Goal: Check status: Check status

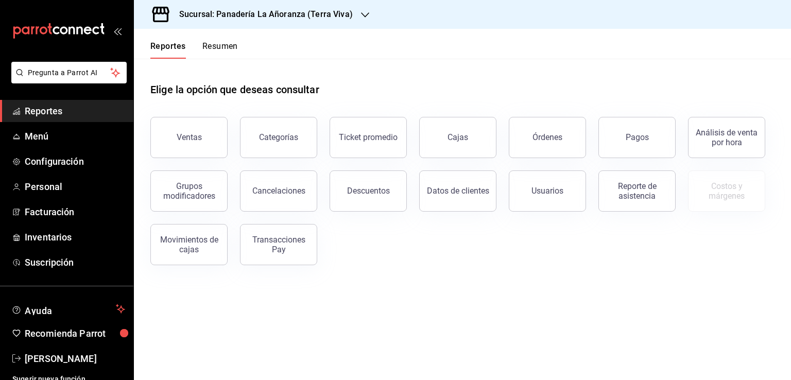
click at [572, 139] on button "Órdenes" at bounding box center [547, 137] width 77 height 41
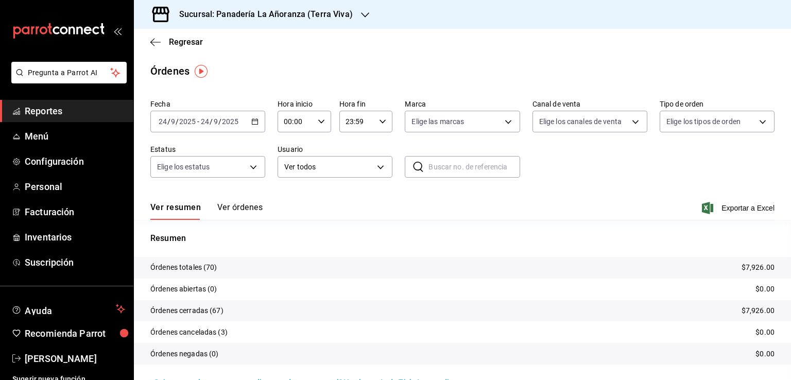
click at [362, 18] on icon "button" at bounding box center [365, 15] width 8 height 8
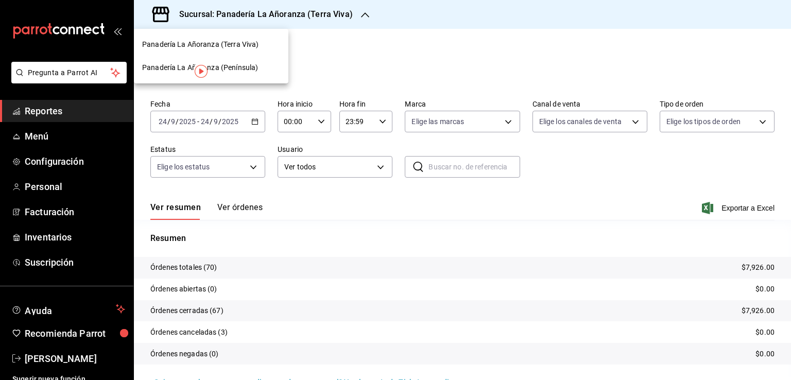
click at [250, 68] on span "Panadería La Añoranza (Península)" at bounding box center [200, 67] width 116 height 11
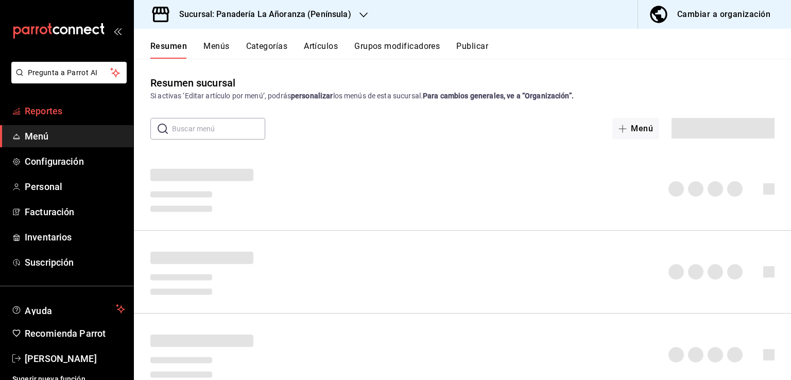
click at [52, 109] on span "Reportes" at bounding box center [75, 111] width 100 height 14
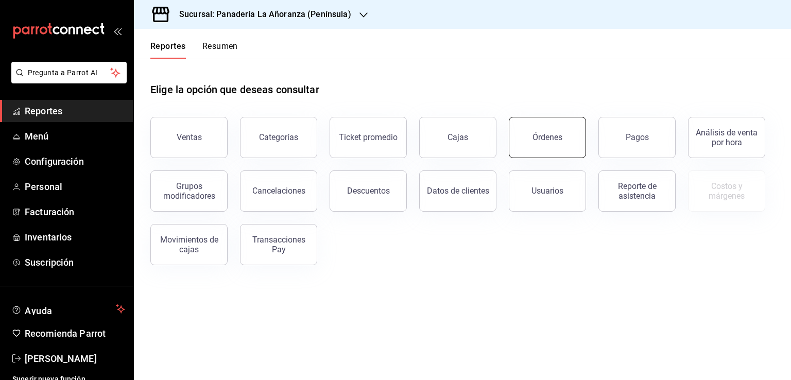
click at [561, 120] on button "Órdenes" at bounding box center [547, 137] width 77 height 41
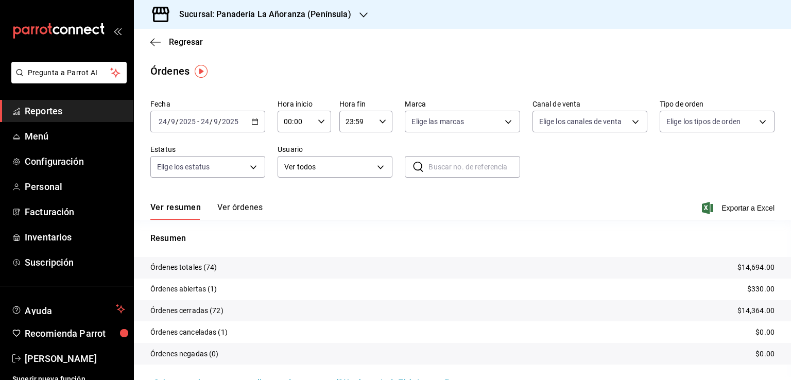
click at [39, 115] on span "Reportes" at bounding box center [75, 111] width 100 height 14
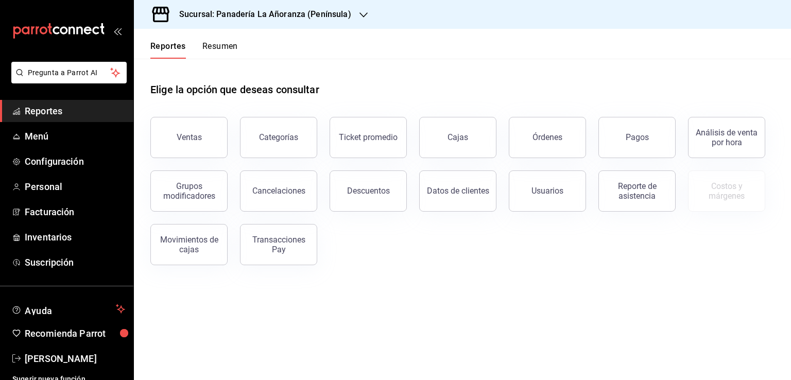
click at [207, 44] on button "Resumen" at bounding box center [220, 50] width 36 height 18
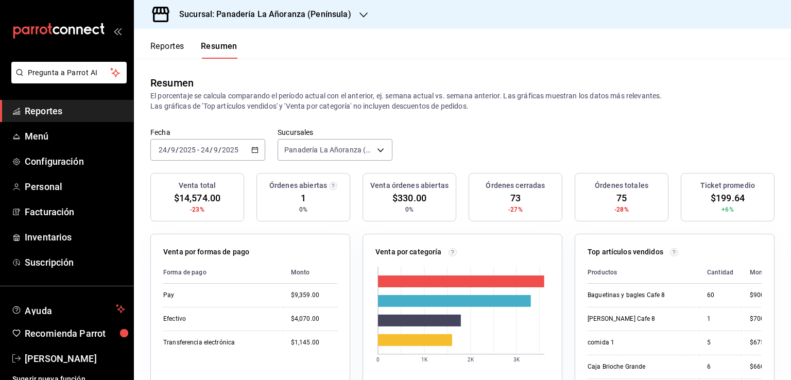
click at [39, 110] on span "Reportes" at bounding box center [75, 111] width 100 height 14
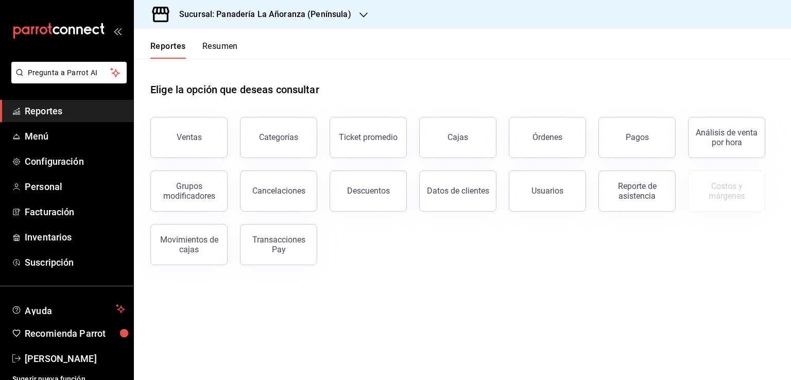
click at [360, 15] on icon "button" at bounding box center [364, 15] width 8 height 8
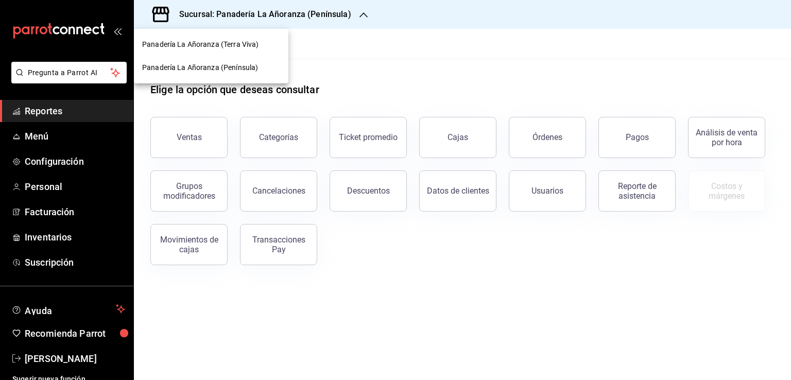
click at [383, 9] on div at bounding box center [395, 190] width 791 height 380
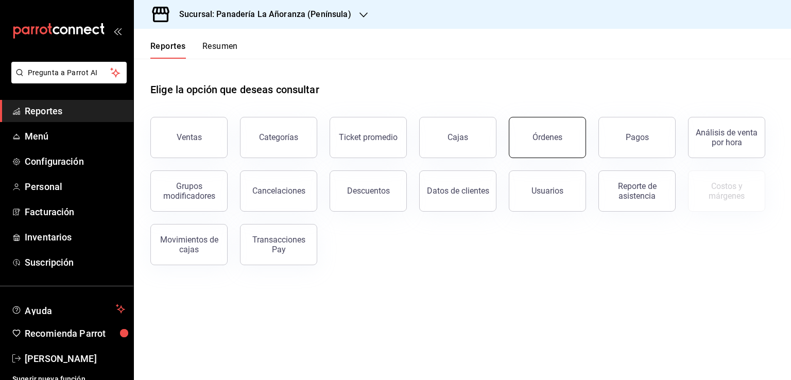
click at [568, 133] on button "Órdenes" at bounding box center [547, 137] width 77 height 41
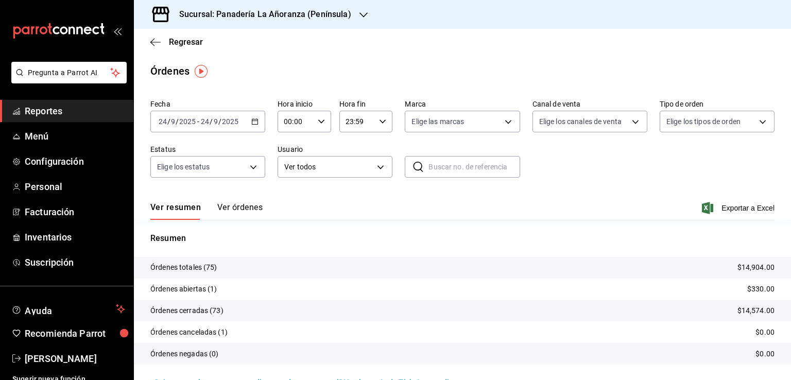
click at [357, 8] on div "Sucursal: Panadería La Añoranza (Península)" at bounding box center [257, 14] width 230 height 29
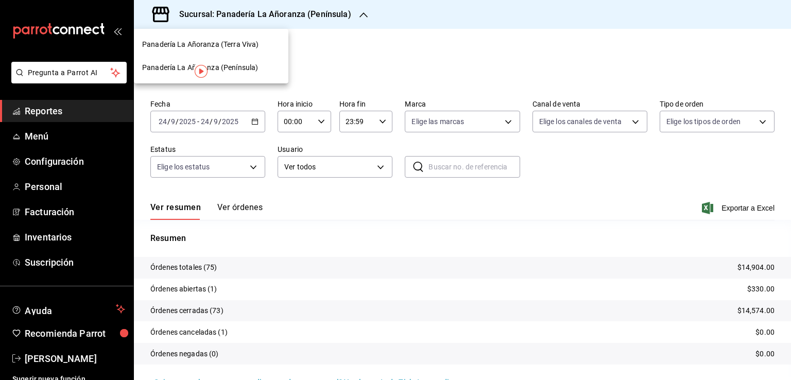
click at [227, 44] on span "Panadería La Añoranza (Terra Viva)" at bounding box center [200, 44] width 116 height 11
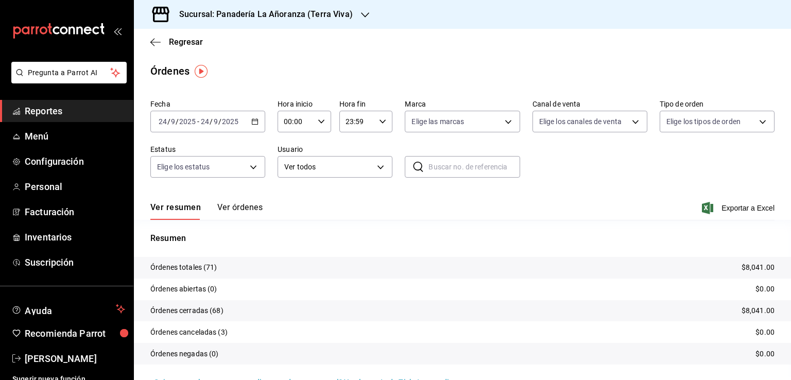
click at [52, 113] on span "Reportes" at bounding box center [75, 111] width 100 height 14
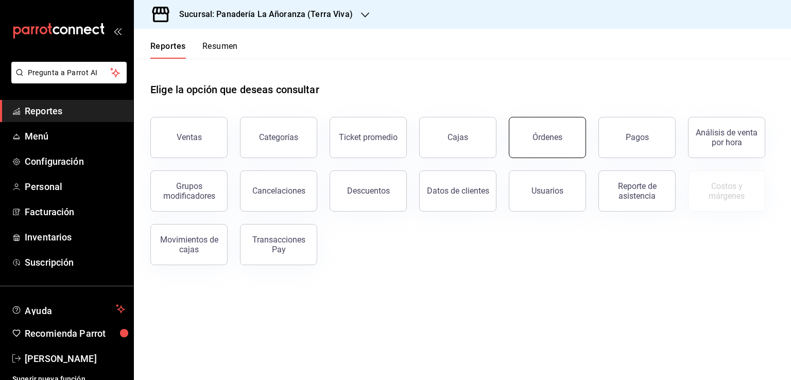
click at [548, 145] on button "Órdenes" at bounding box center [547, 137] width 77 height 41
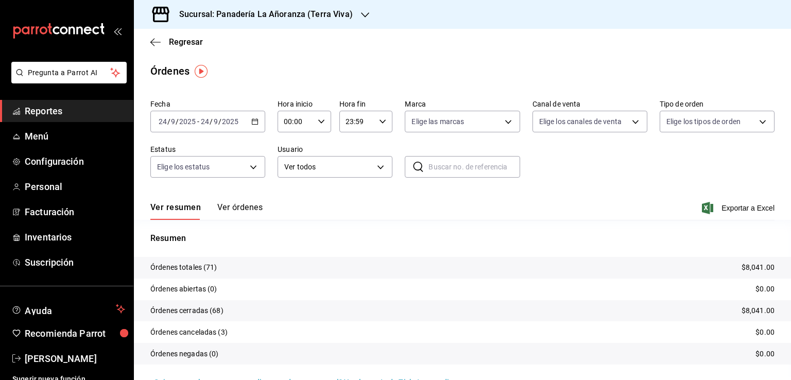
click at [347, 12] on h3 "Sucursal: Panadería La Añoranza (Terra Viva)" at bounding box center [262, 14] width 182 height 12
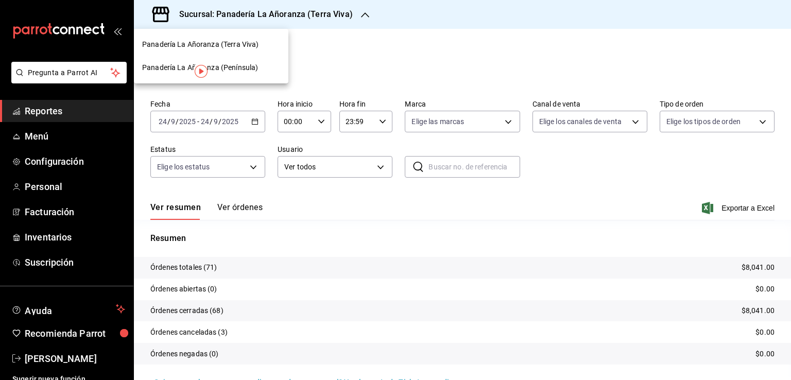
click at [267, 67] on div "Panadería La Añoranza (Península)" at bounding box center [211, 67] width 138 height 11
